Goal: Find specific page/section: Find specific page/section

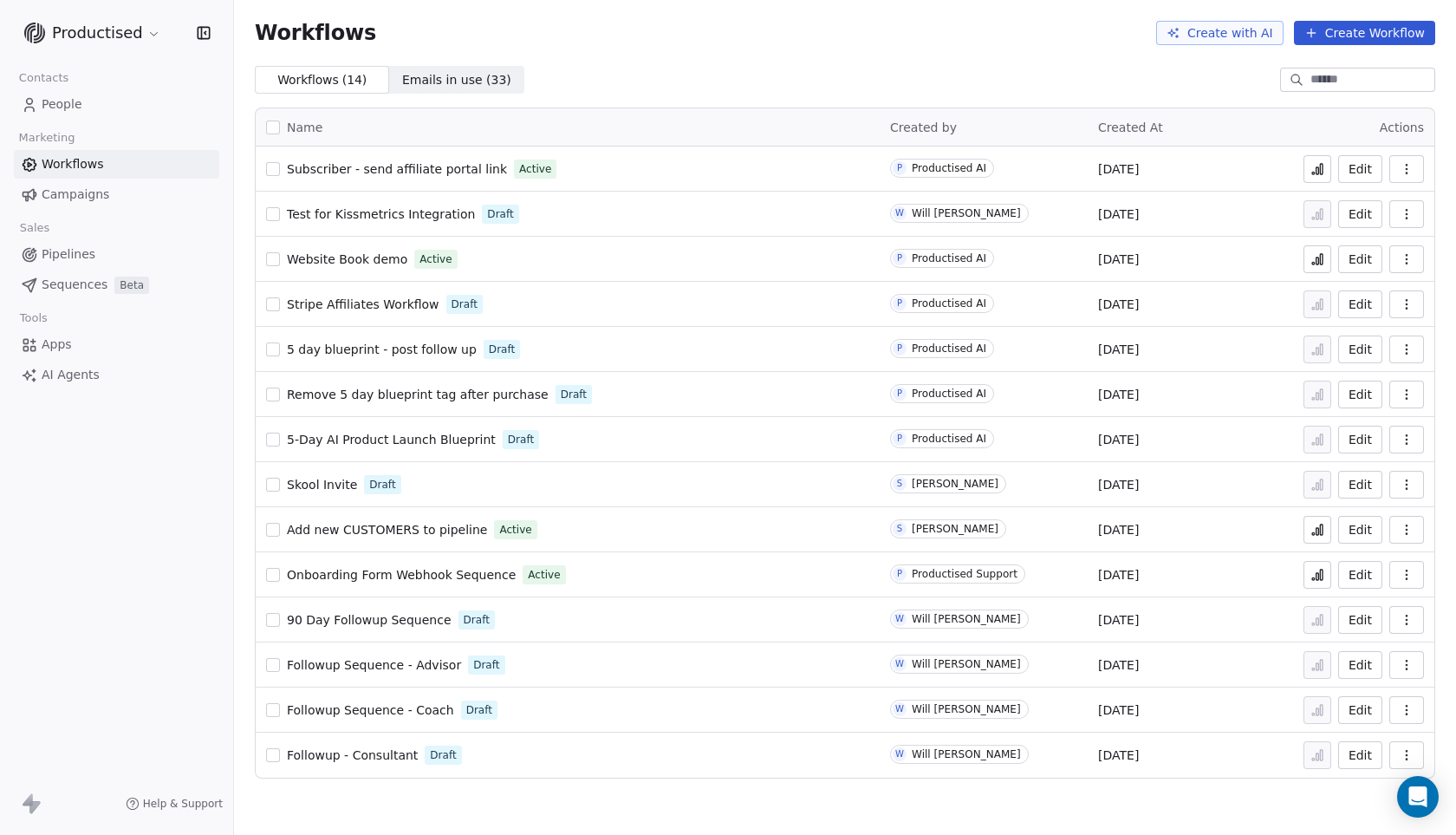
click at [418, 669] on span "Followup Sequence - Advisor" at bounding box center [374, 665] width 174 height 14
click at [358, 754] on span "Followup - Consultant" at bounding box center [352, 755] width 131 height 14
click at [386, 708] on span "Followup Sequence - Coach" at bounding box center [370, 710] width 167 height 14
click at [380, 755] on span "Followup - Consultant" at bounding box center [352, 755] width 131 height 14
